Goal: Navigation & Orientation: Find specific page/section

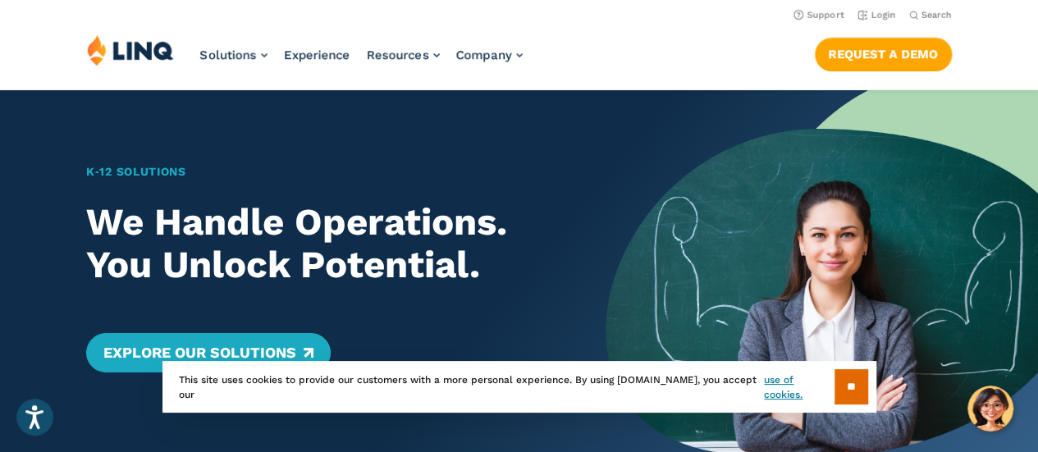
click at [855, 9] on ul "Support Login" at bounding box center [844, 14] width 103 height 18
click at [880, 4] on header "Support Login Search Search for: Solutions Nutrition Overview NEW School Nutrit…" at bounding box center [519, 44] width 1038 height 89
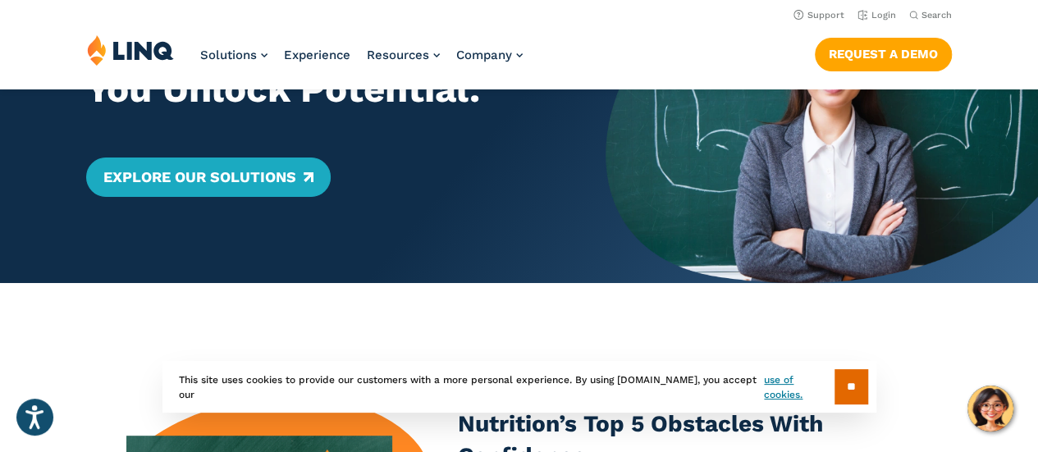
scroll to position [164, 0]
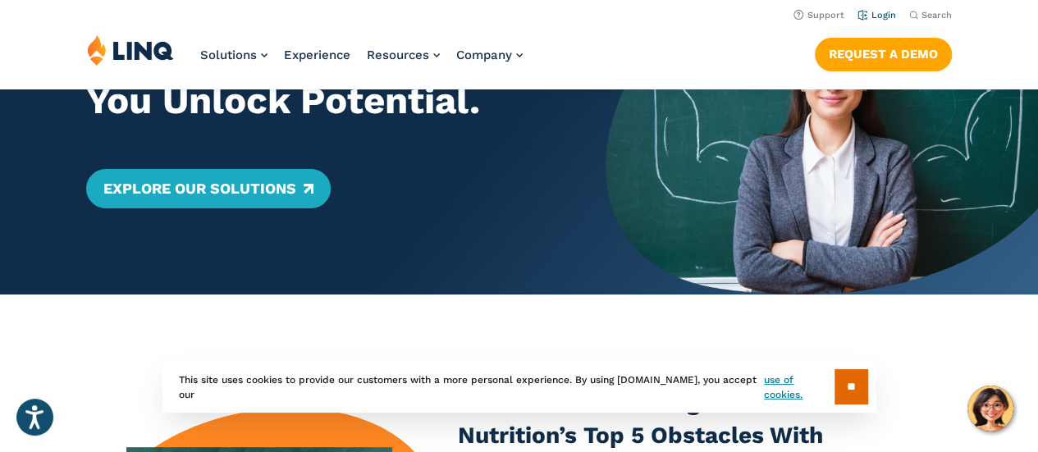
click at [877, 13] on link "Login" at bounding box center [876, 15] width 39 height 11
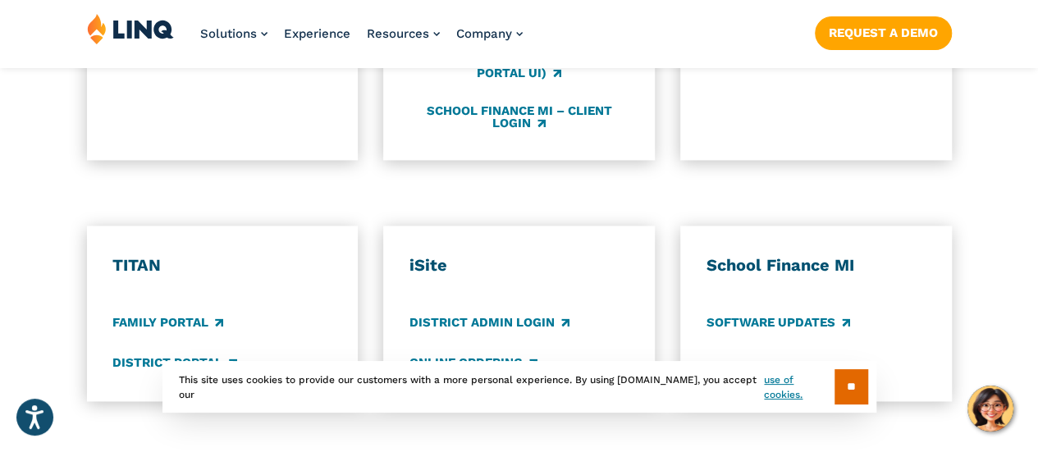
scroll to position [1395, 0]
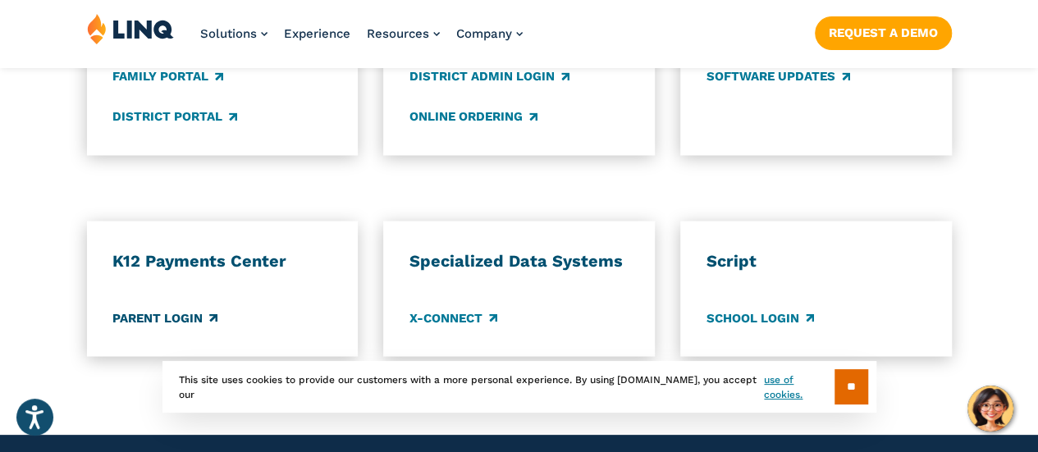
click at [173, 308] on link "Parent Login" at bounding box center [164, 317] width 105 height 18
